Goal: Task Accomplishment & Management: Complete application form

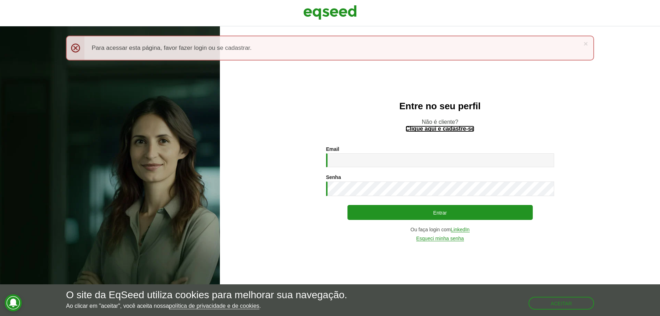
click at [463, 126] on link "Clique aqui e cadastre-se" at bounding box center [440, 129] width 69 height 6
click at [586, 42] on link "×" at bounding box center [586, 43] width 4 height 7
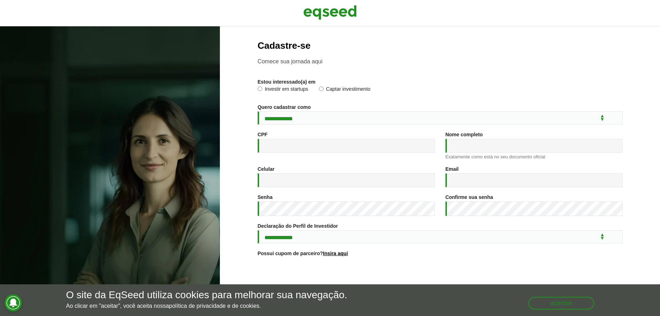
click at [579, 312] on div "O site da EqSeed utiliza cookies para melhorar sua navegação. Ao clicar em "ace…" at bounding box center [330, 301] width 660 height 32
click at [578, 300] on button "Aceitar" at bounding box center [562, 303] width 64 height 11
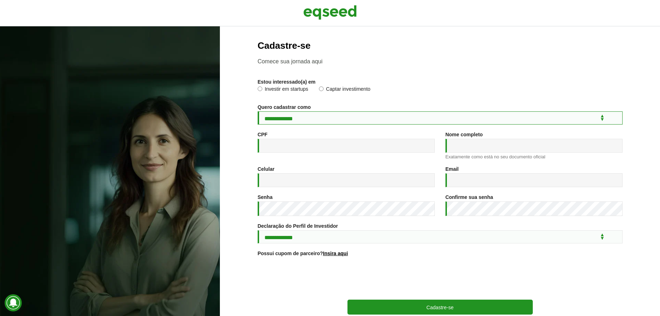
click at [432, 125] on select "**********" at bounding box center [440, 118] width 365 height 13
click at [347, 293] on div at bounding box center [440, 279] width 365 height 28
